Goal: Download file/media

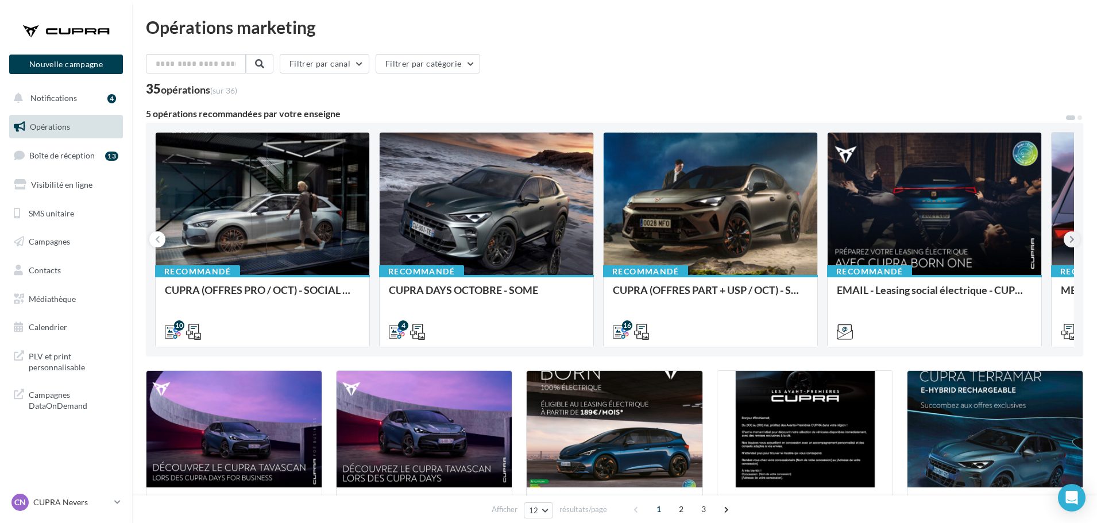
click at [1068, 239] on button at bounding box center [1071, 239] width 16 height 16
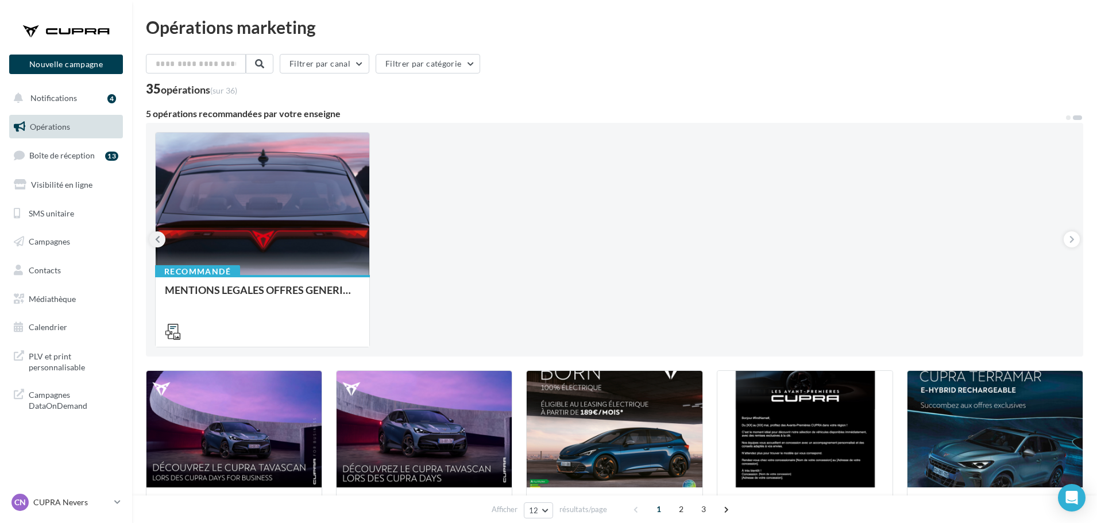
click at [162, 237] on button at bounding box center [157, 239] width 16 height 16
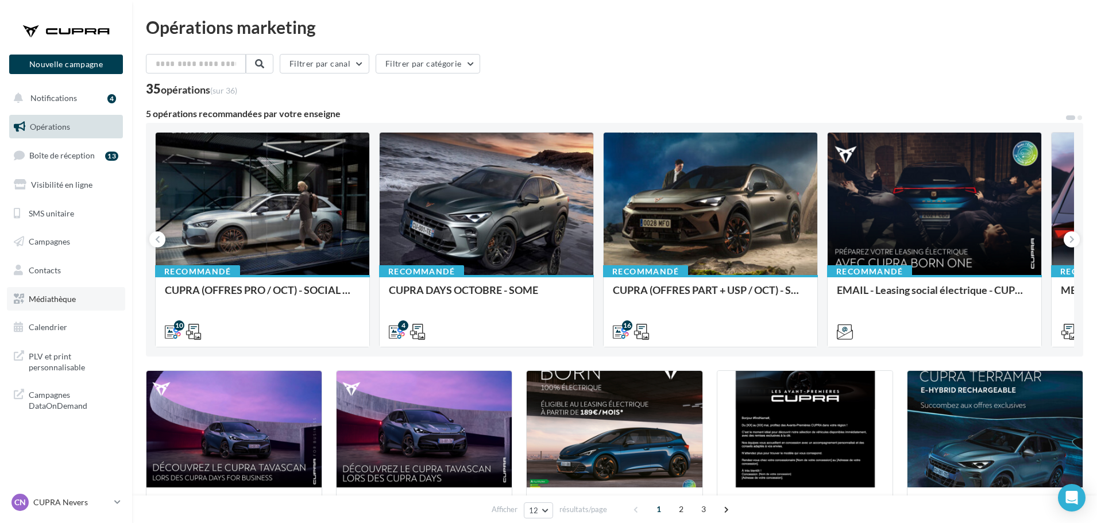
click at [48, 294] on span "Médiathèque" at bounding box center [52, 299] width 47 height 10
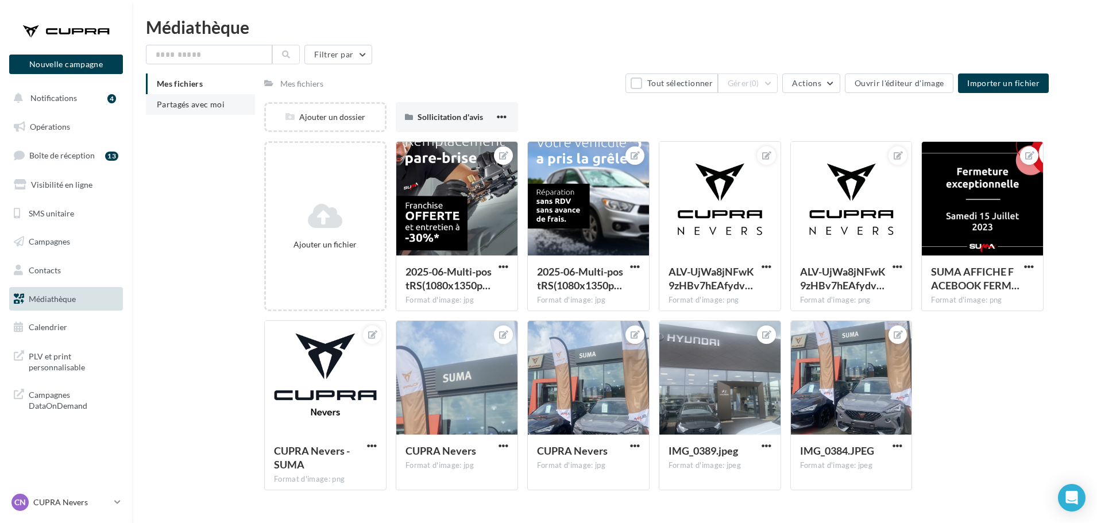
click at [177, 107] on span "Partagés avec moi" at bounding box center [191, 104] width 68 height 10
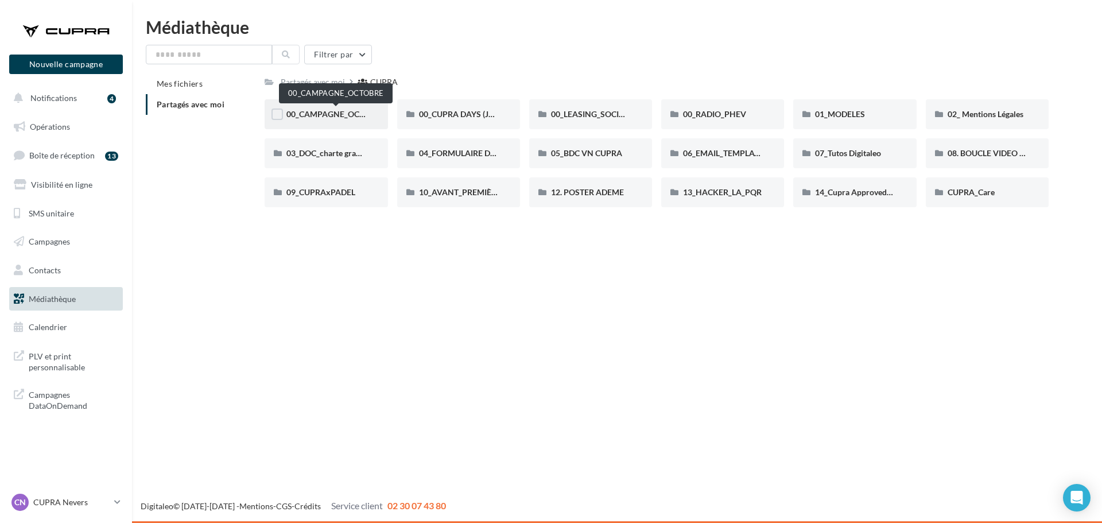
click at [331, 112] on span "00_CAMPAGNE_OCTOBRE" at bounding box center [335, 114] width 98 height 10
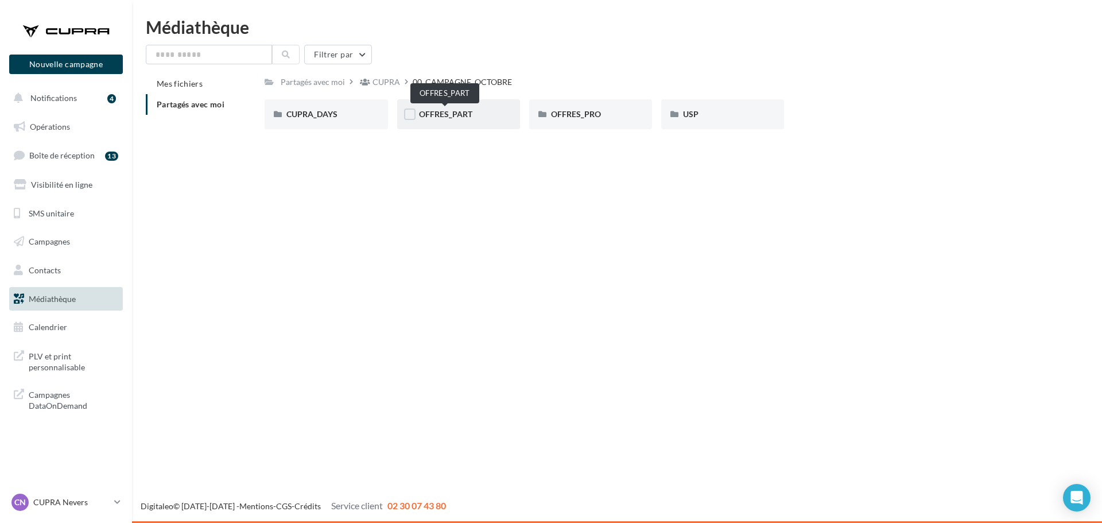
click at [441, 111] on span "OFFRES_PART" at bounding box center [445, 114] width 53 height 10
click at [323, 111] on div "BORN" at bounding box center [325, 114] width 79 height 11
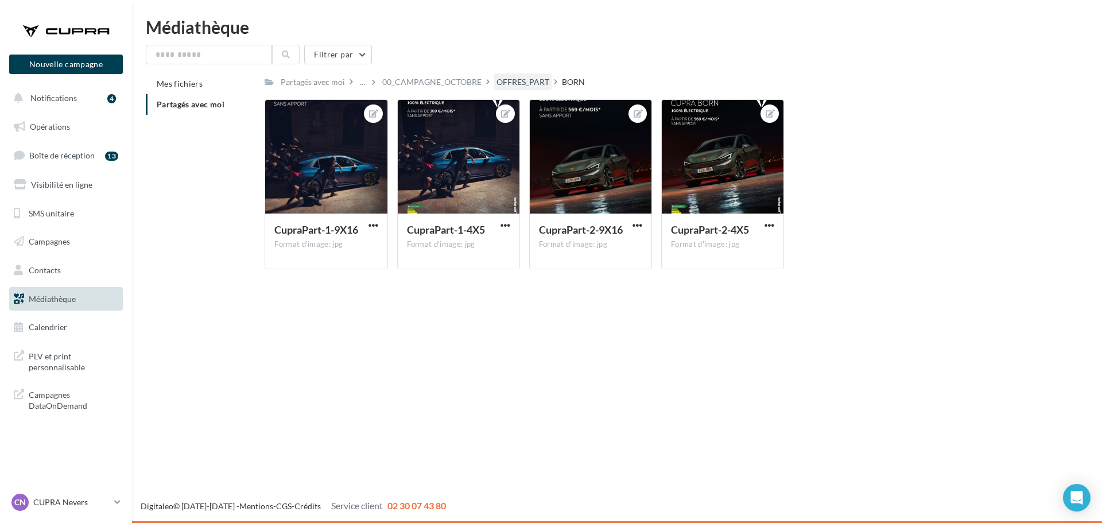
click at [531, 75] on div "OFFRES_PART" at bounding box center [522, 81] width 57 height 17
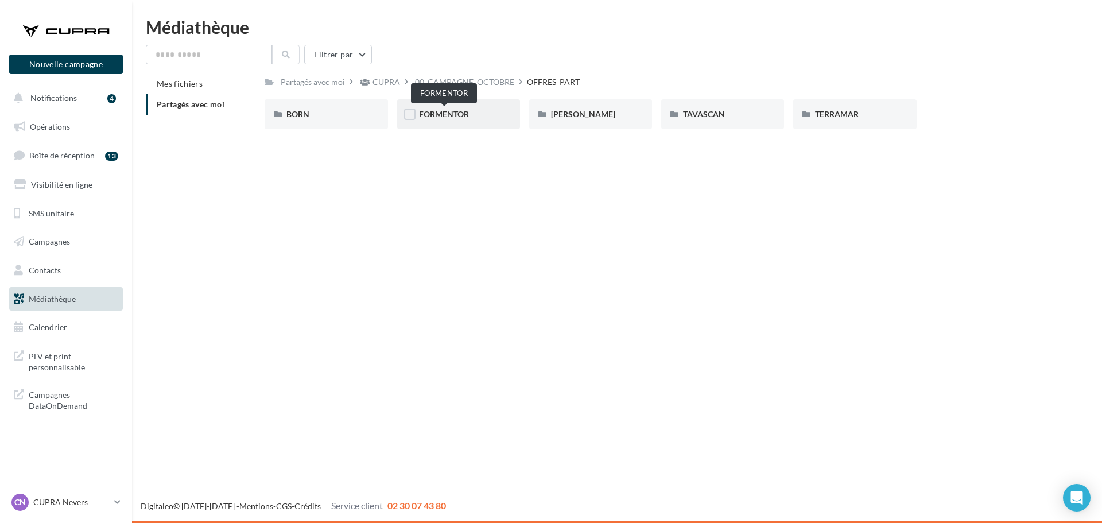
click at [459, 117] on span "FORMENTOR" at bounding box center [444, 114] width 50 height 10
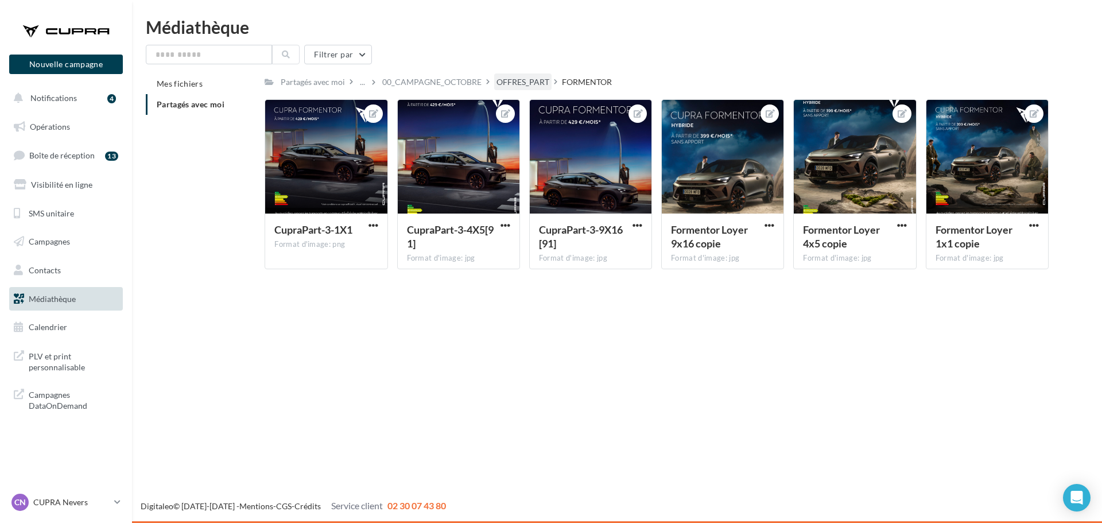
click at [512, 79] on div "OFFRES_PART" at bounding box center [523, 81] width 53 height 11
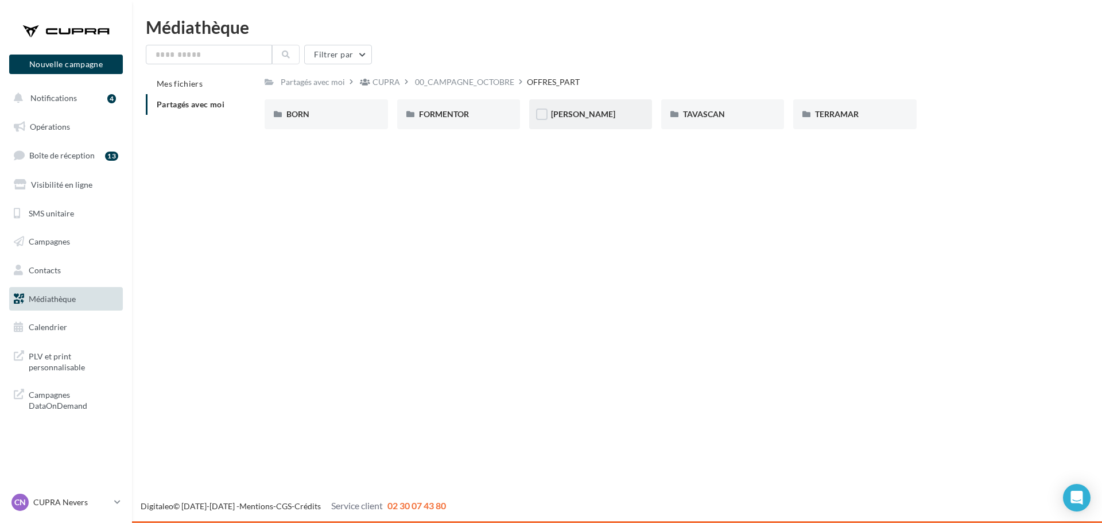
click at [594, 122] on div "[PERSON_NAME]" at bounding box center [590, 114] width 123 height 30
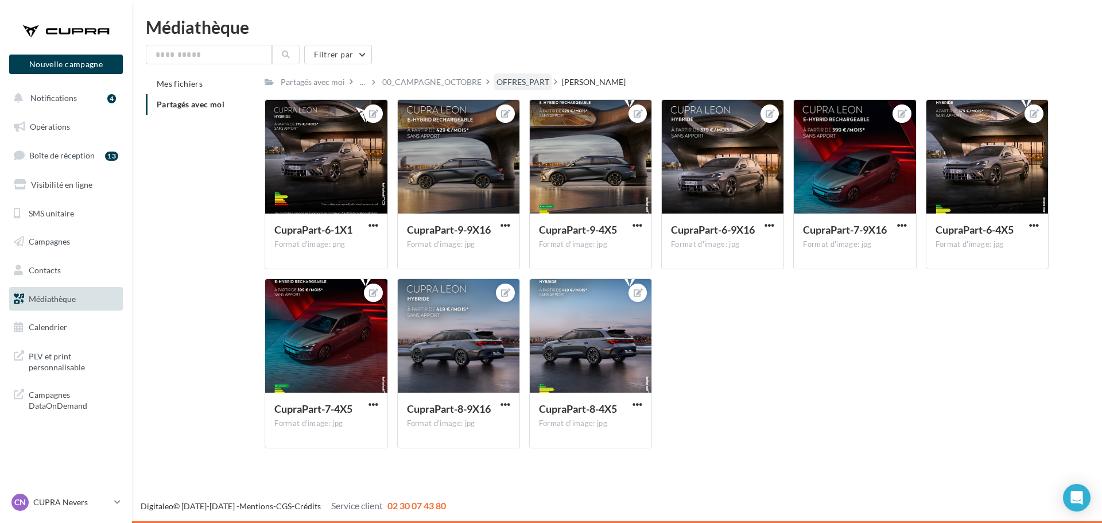
click at [517, 80] on div "OFFRES_PART" at bounding box center [523, 81] width 53 height 11
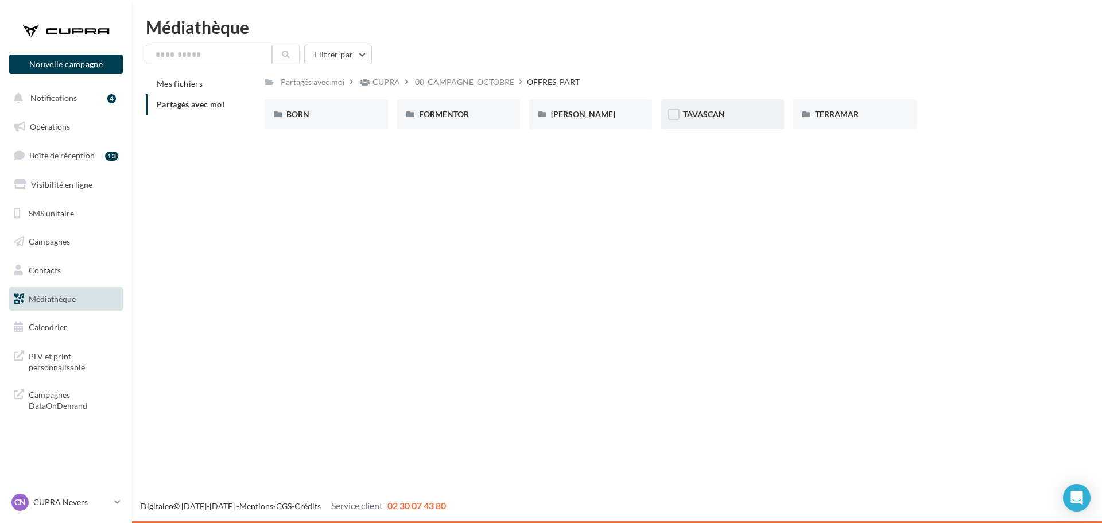
click at [703, 113] on span "TAVASCAN" at bounding box center [704, 114] width 42 height 10
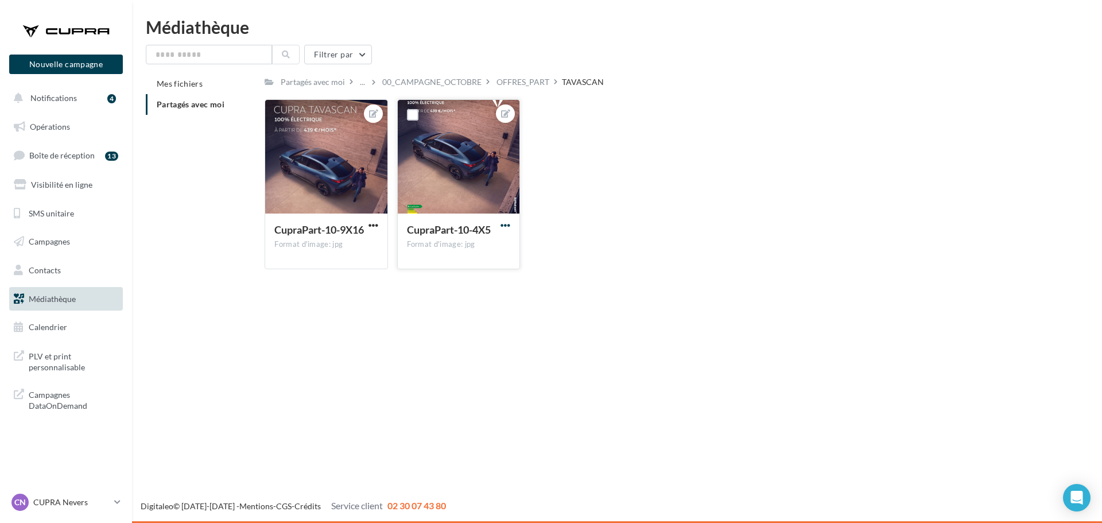
click at [506, 226] on span "button" at bounding box center [506, 225] width 10 height 10
click at [450, 276] on button "Télécharger" at bounding box center [452, 278] width 121 height 30
click at [505, 87] on div "OFFRES_PART" at bounding box center [523, 81] width 53 height 11
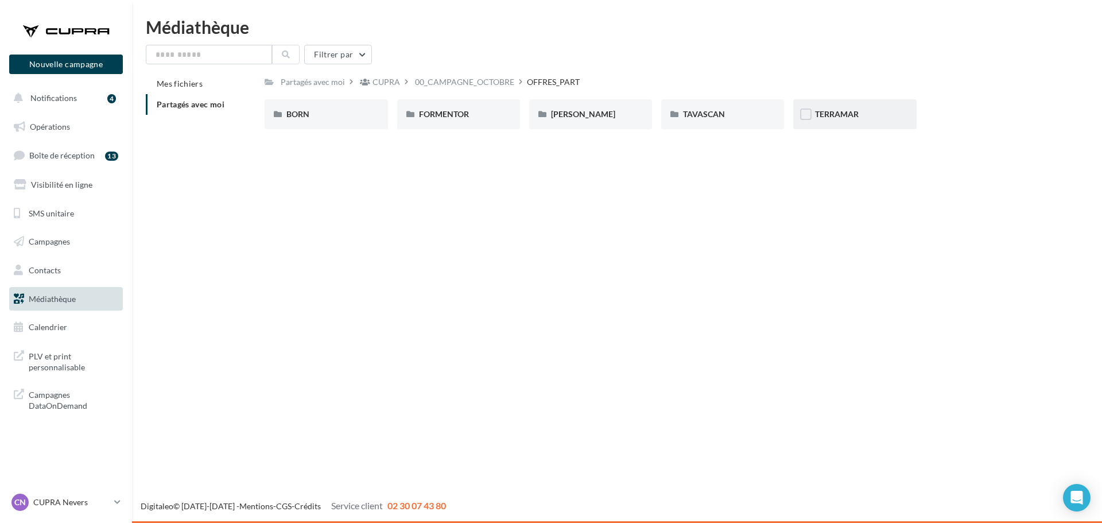
click at [819, 111] on span "TERRAMAR" at bounding box center [837, 114] width 44 height 10
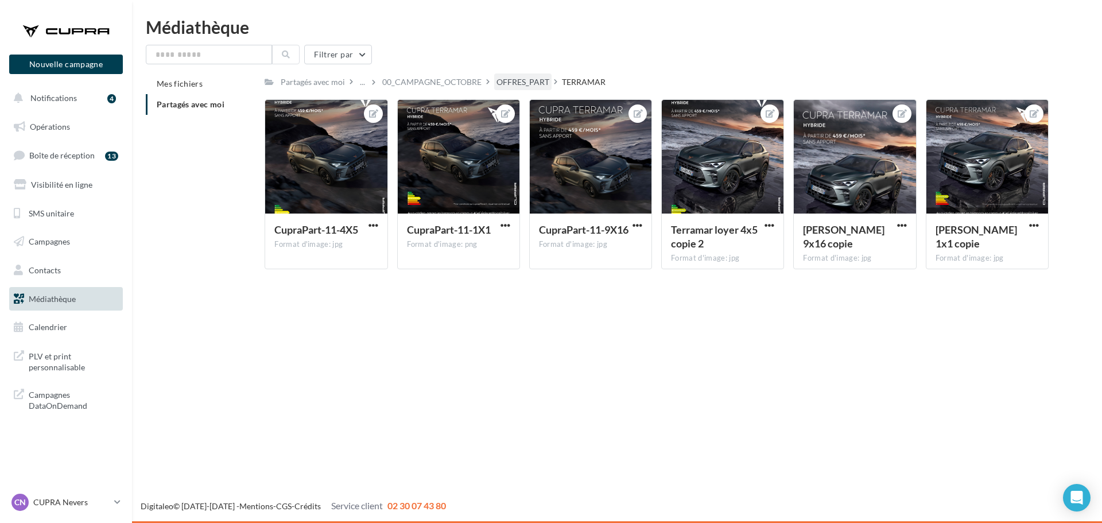
click at [514, 83] on div "OFFRES_PART" at bounding box center [523, 81] width 53 height 11
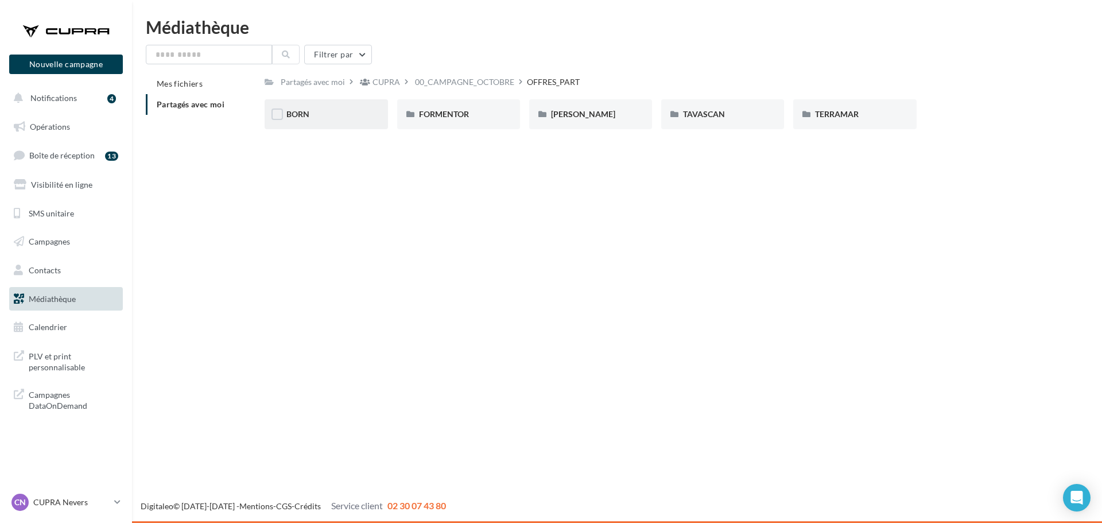
click at [323, 121] on div "BORN" at bounding box center [326, 114] width 123 height 30
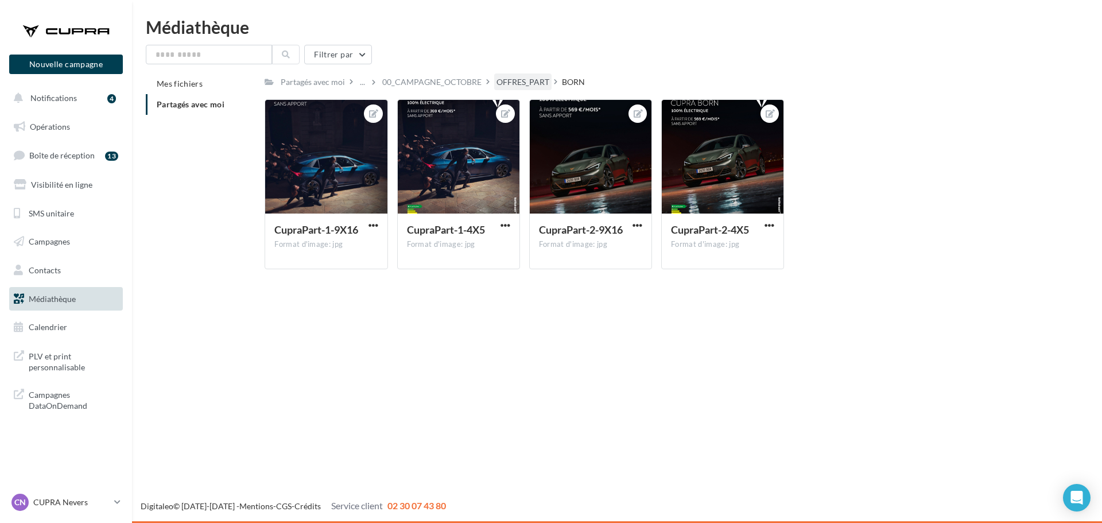
click at [511, 78] on div "OFFRES_PART" at bounding box center [523, 81] width 53 height 11
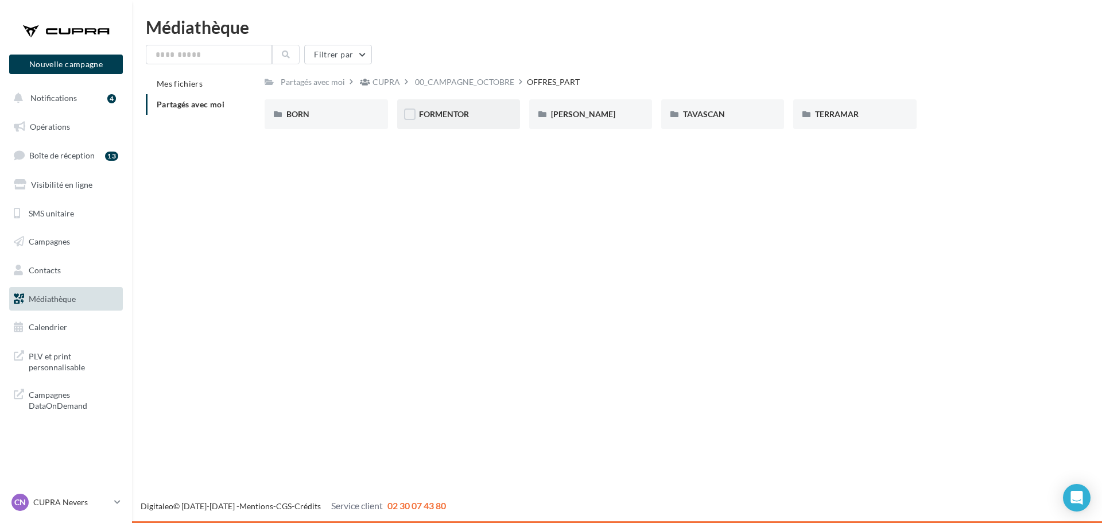
click at [451, 105] on div "FORMENTOR" at bounding box center [458, 114] width 123 height 30
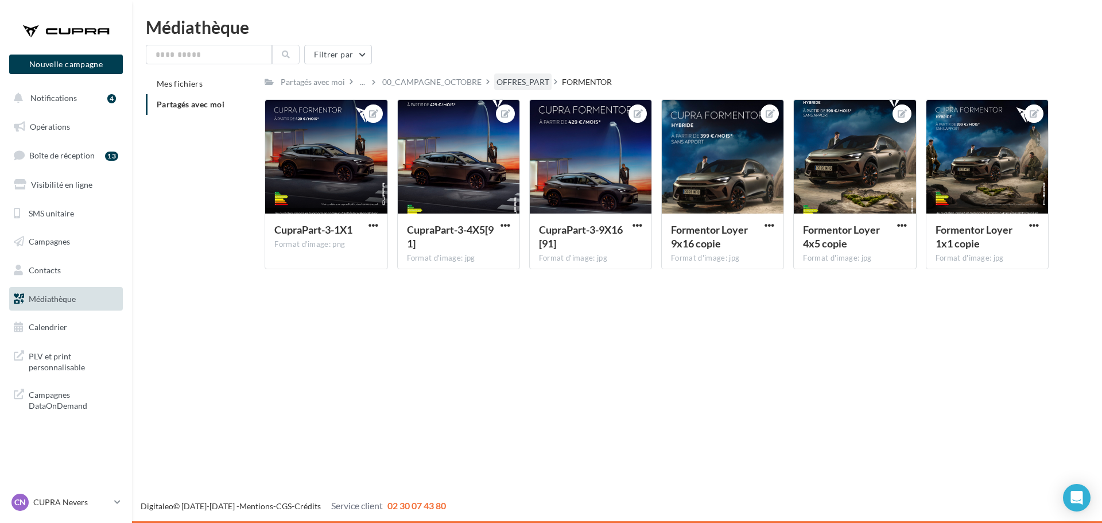
click at [530, 81] on div "OFFRES_PART" at bounding box center [523, 81] width 53 height 11
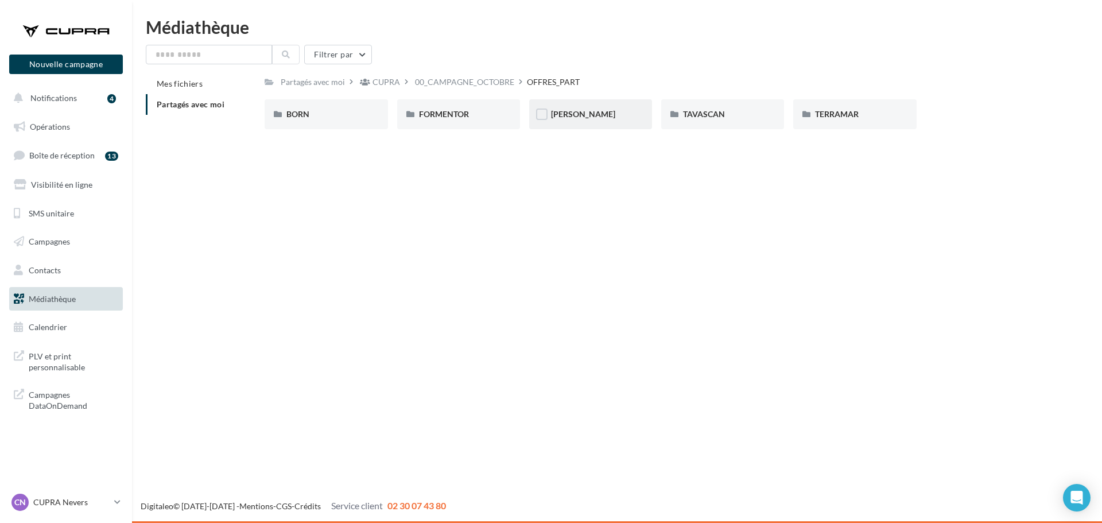
click at [582, 115] on div "[PERSON_NAME]" at bounding box center [590, 114] width 79 height 11
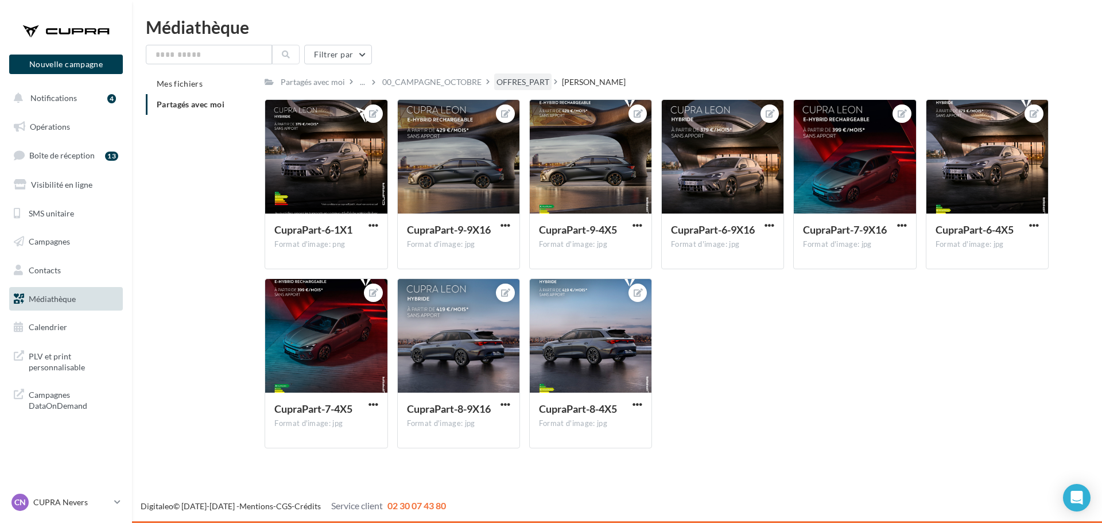
click at [527, 80] on div "OFFRES_PART" at bounding box center [523, 81] width 53 height 11
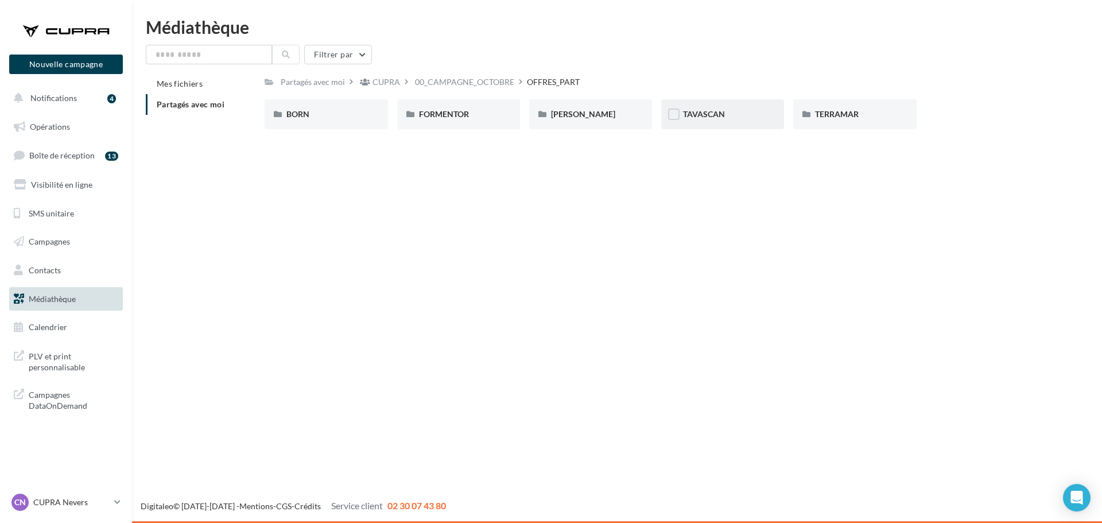
click at [698, 121] on div "TAVASCAN" at bounding box center [722, 114] width 123 height 30
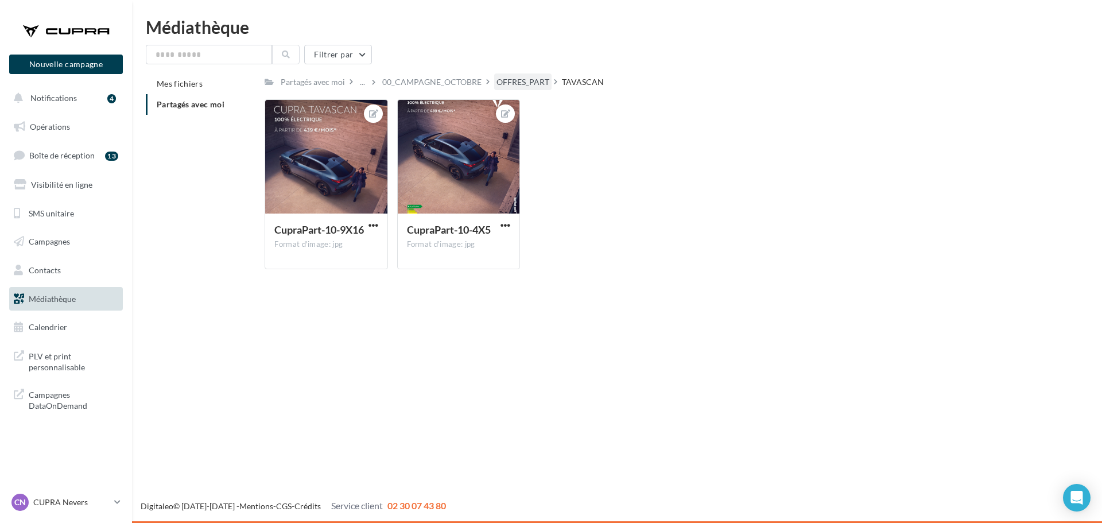
click at [523, 85] on div "OFFRES_PART" at bounding box center [523, 81] width 53 height 11
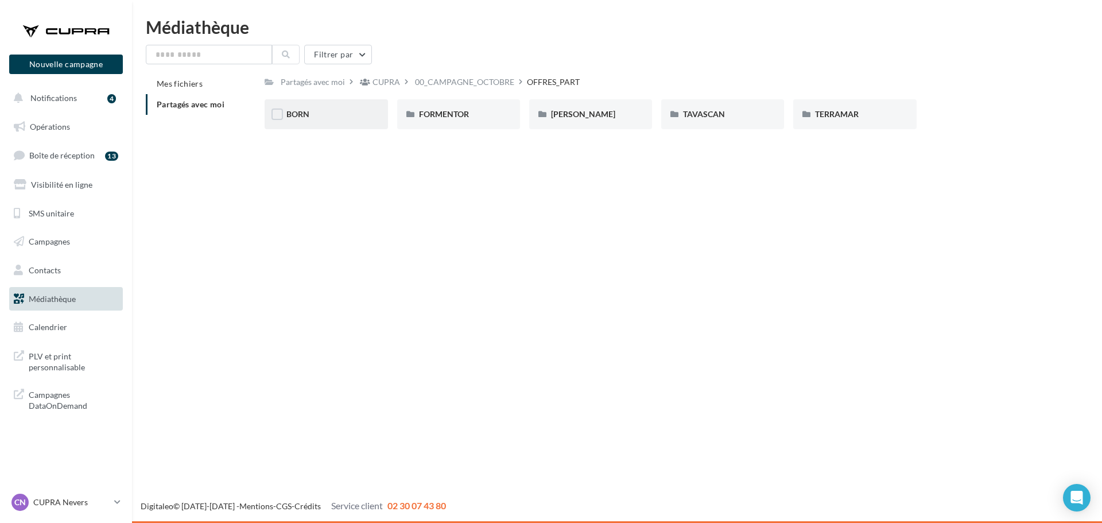
click at [319, 121] on div "BORN" at bounding box center [326, 114] width 123 height 30
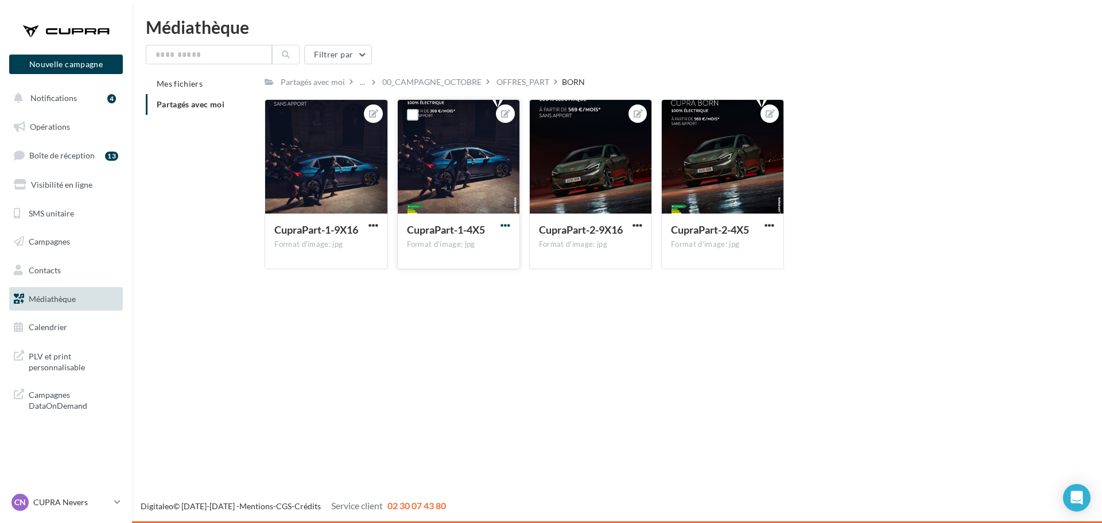
click at [507, 223] on span "button" at bounding box center [506, 225] width 10 height 10
click at [464, 275] on button "Télécharger" at bounding box center [452, 278] width 121 height 30
click at [474, 341] on div "Nouvelle campagne Nouvelle campagne Notifications 4 Opérations Boîte de récepti…" at bounding box center [551, 261] width 1102 height 523
click at [474, 339] on div "Nouvelle campagne Nouvelle campagne Notifications 4 Opérations Boîte de récepti…" at bounding box center [551, 261] width 1102 height 523
